Goal: Complete application form

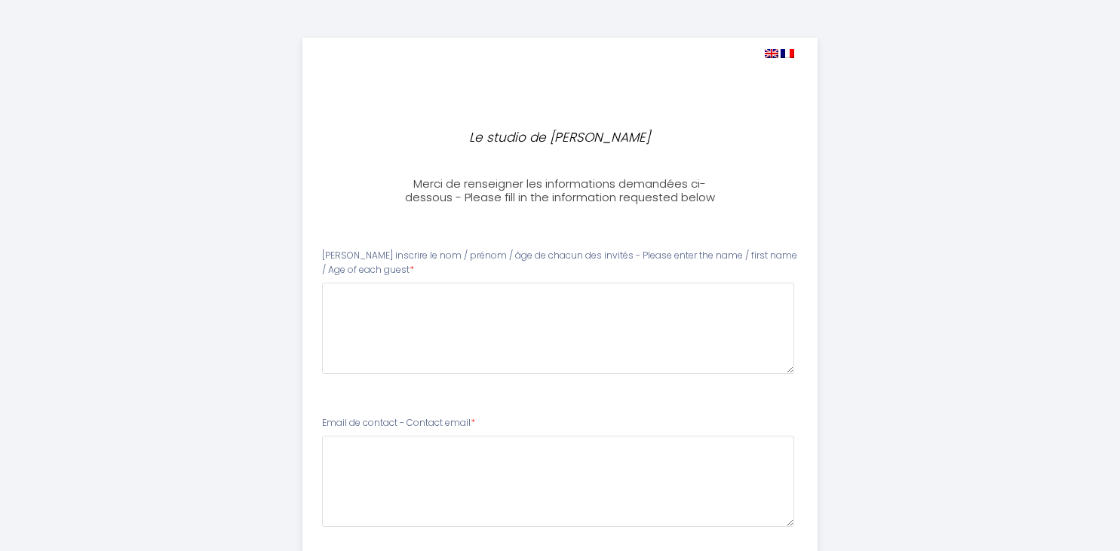
select select
click at [441, 311] on guest0 at bounding box center [558, 328] width 472 height 91
type guest0 "c"
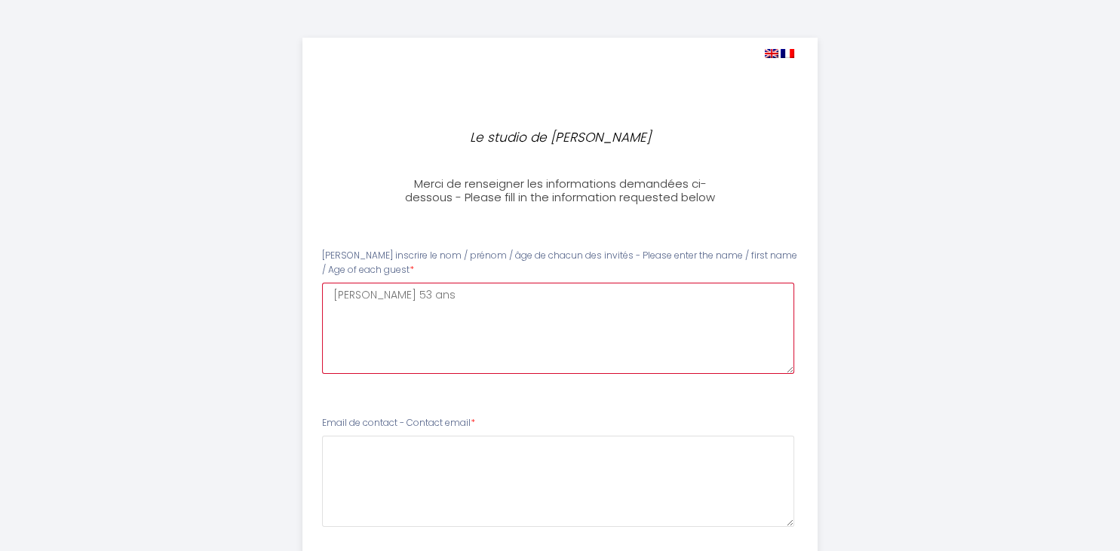
type guest0 "[PERSON_NAME] 53 ans"
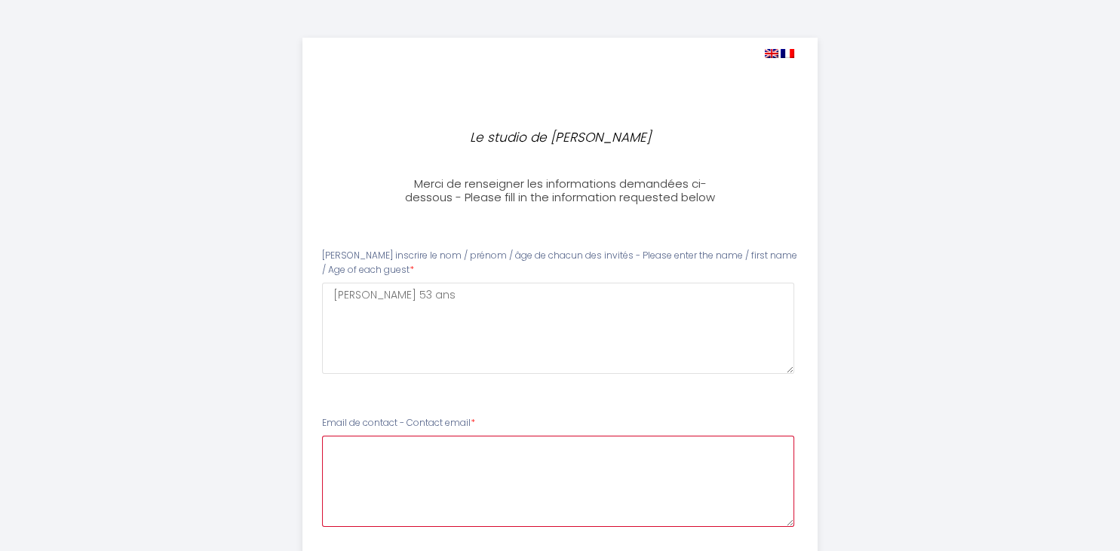
click at [401, 466] on email1 at bounding box center [558, 481] width 472 height 91
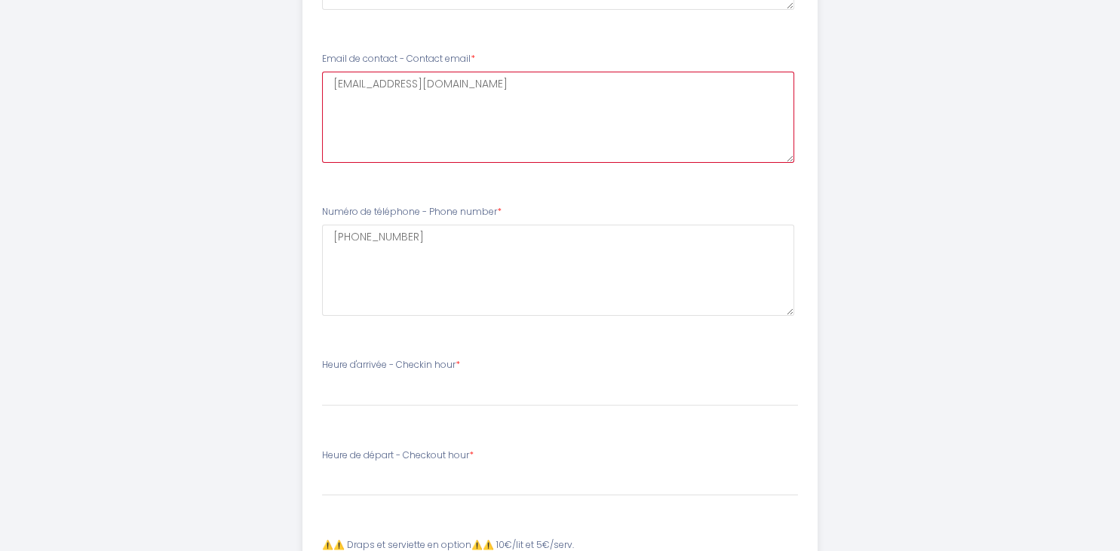
scroll to position [367, 0]
type email1 "[EMAIL_ADDRESS][DOMAIN_NAME]"
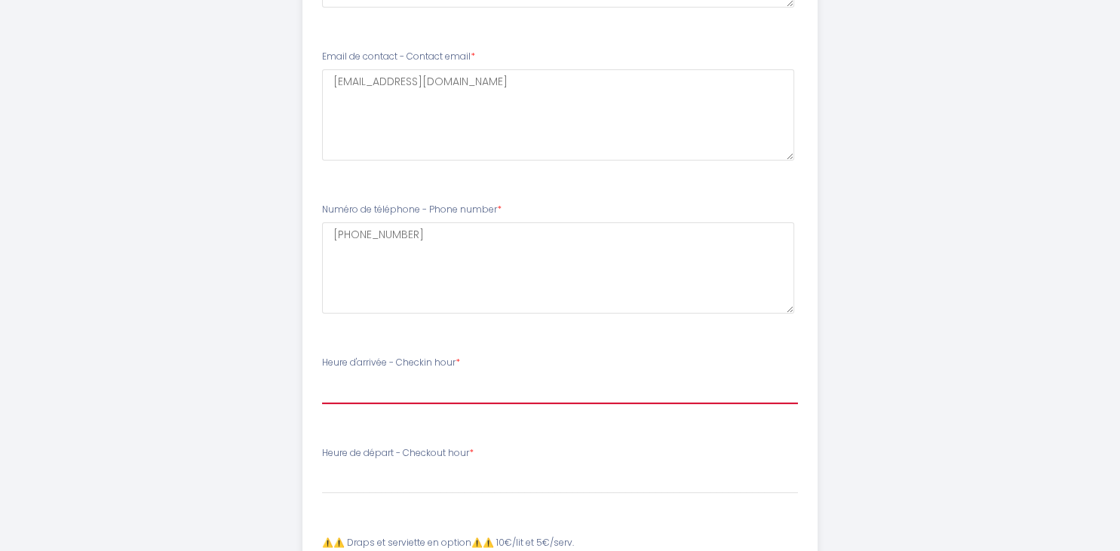
click at [322, 376] on select "17:00 17:30 18:00 18:30 19:00 19:30 20:00 20:30 21:00 21:30 22:00 22:30 23:00 2…" at bounding box center [560, 390] width 476 height 29
select select "18:00"
click option "18:00" at bounding box center [0, 0] width 0 height 0
click at [322, 376] on select "17:00 17:30 18:00 18:30 19:00 19:30 20:00 20:30 21:00 21:30 22:00 22:30 23:00 2…" at bounding box center [560, 390] width 476 height 29
click at [384, 502] on li "Heure de départ - Checkout hour * 00:00 00:30 01:00 01:30 02:00 02:30 03:00 03:…" at bounding box center [560, 477] width 514 height 81
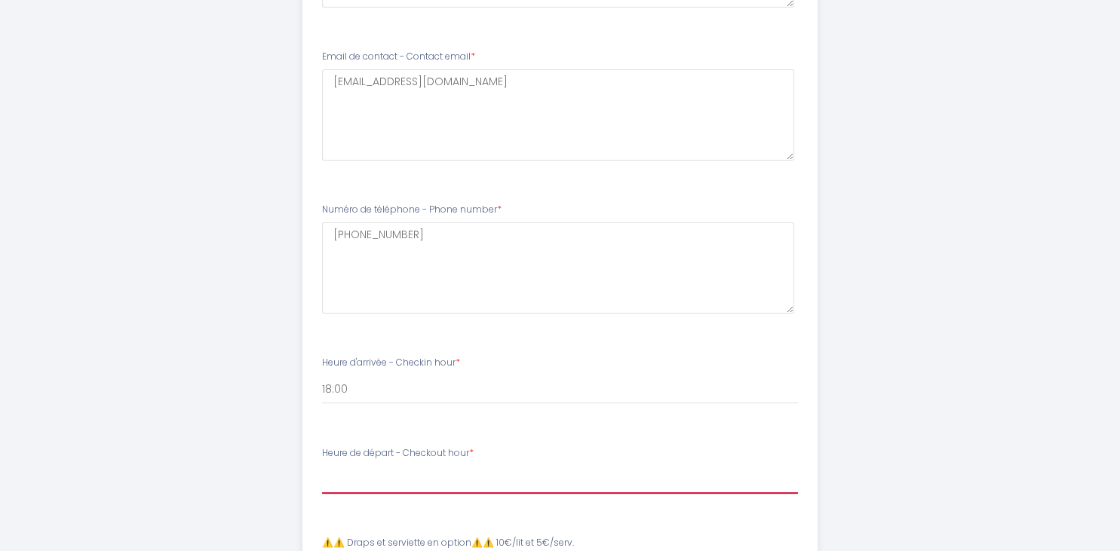
click at [322, 465] on select "00:00 00:30 01:00 01:30 02:00 02:30 03:00 03:30 04:00 04:30 05:00 05:30 06:00 0…" at bounding box center [560, 479] width 476 height 29
select select "08:30"
click option "08:30" at bounding box center [0, 0] width 0 height 0
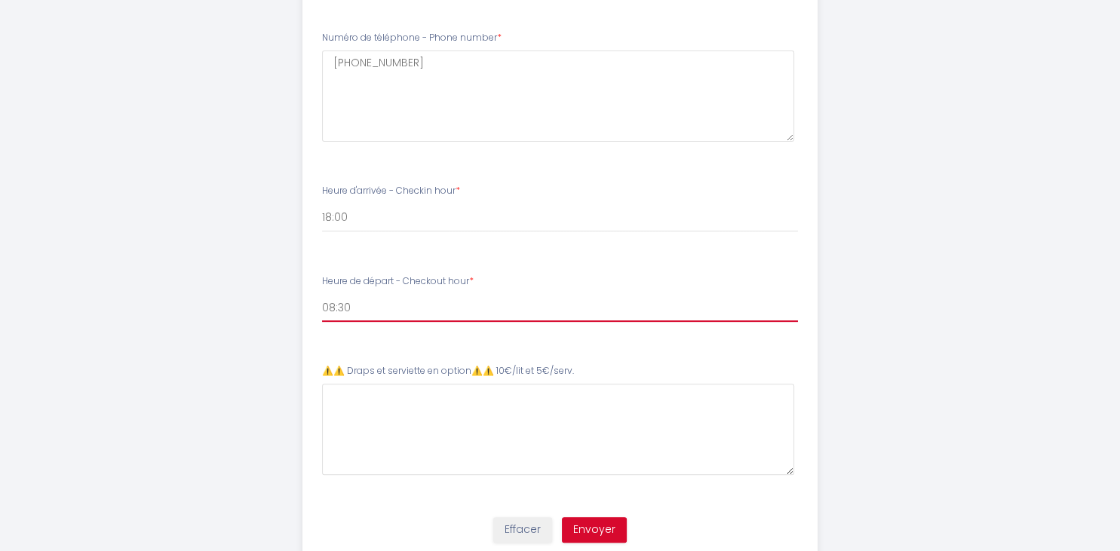
scroll to position [588, 0]
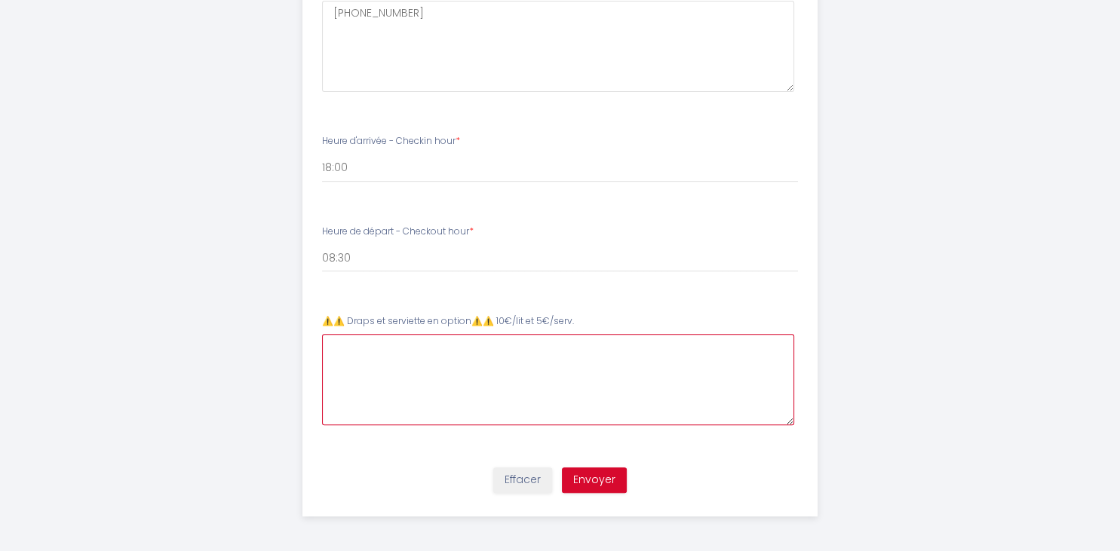
click at [374, 373] on 5€\/serv\ at bounding box center [558, 379] width 472 height 91
type 5€\/serv\ "draps seulement"
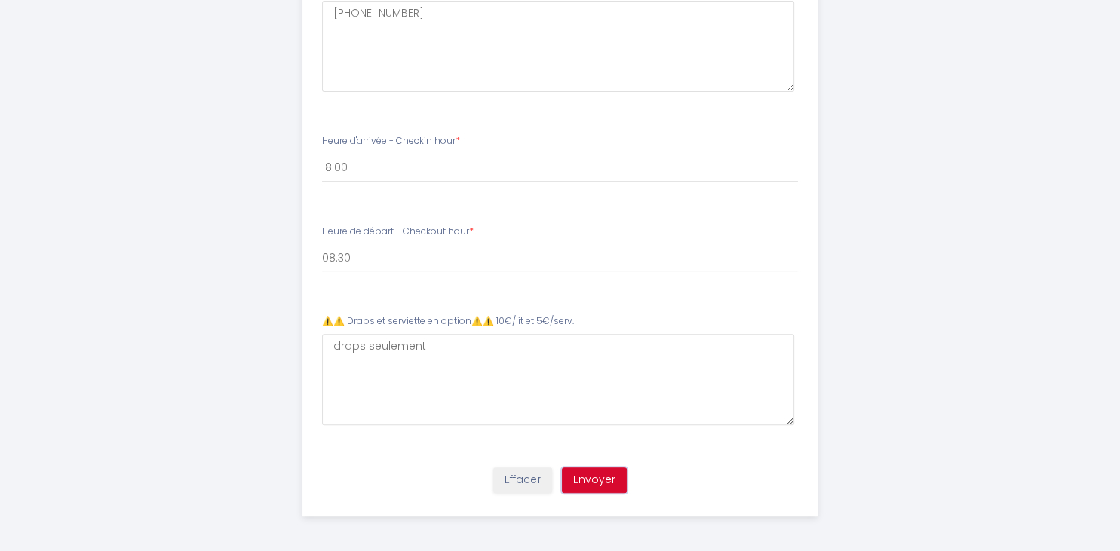
click at [599, 479] on button "Envoyer" at bounding box center [594, 481] width 65 height 26
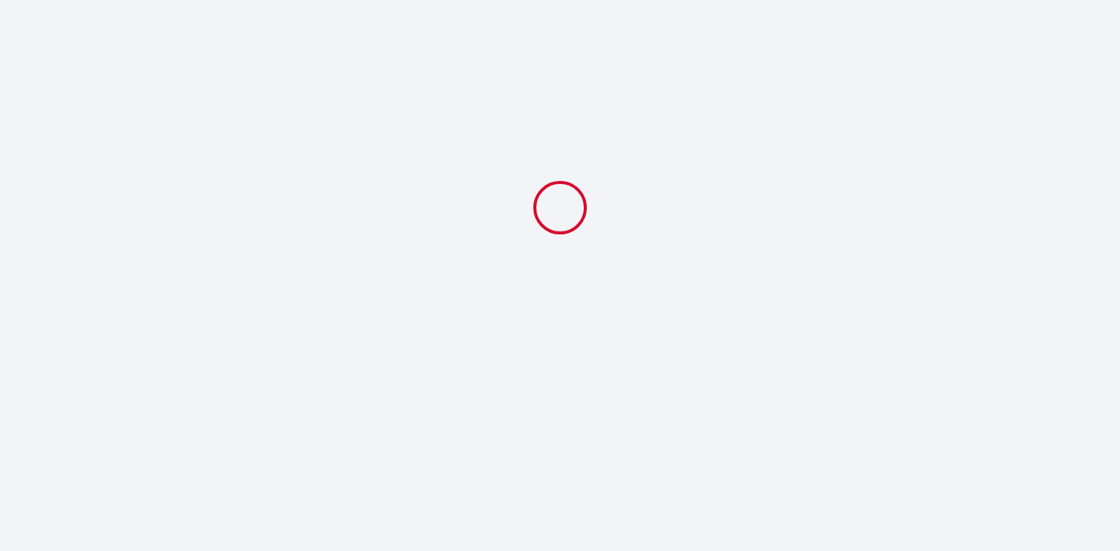
select select "18:00"
select select "08:30"
